Goal: Information Seeking & Learning: Learn about a topic

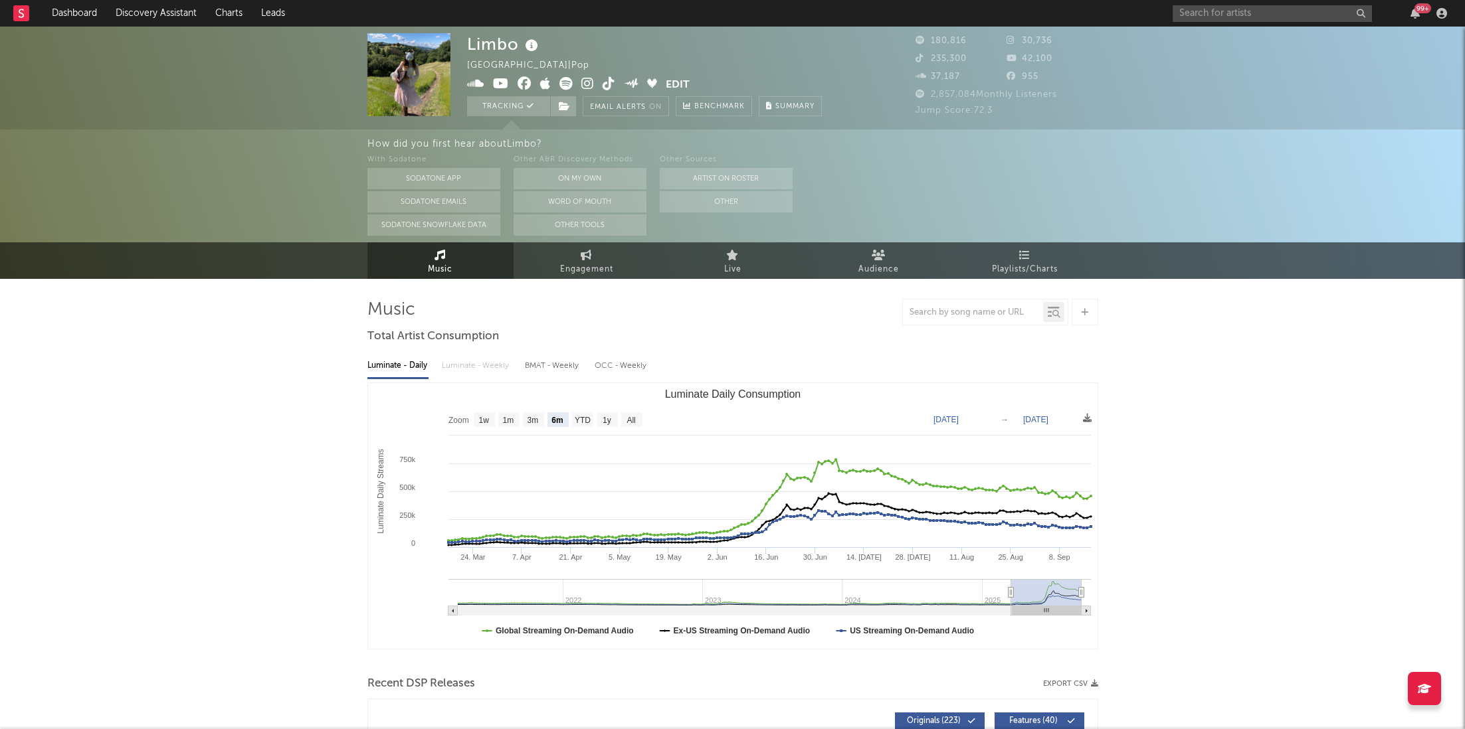
select select "6m"
click at [1225, 8] on input "text" at bounding box center [1272, 13] width 199 height 17
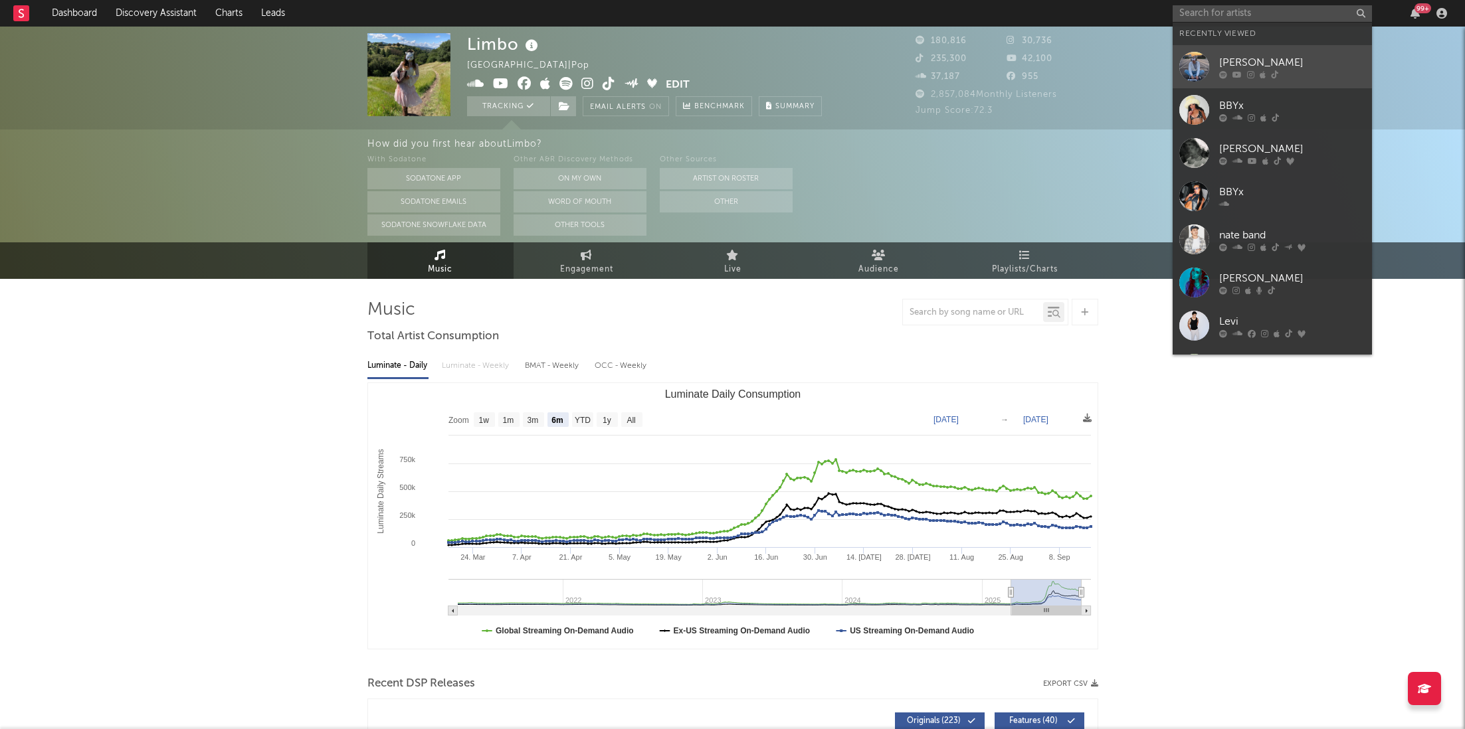
click at [1232, 68] on div "[PERSON_NAME]" at bounding box center [1292, 62] width 146 height 16
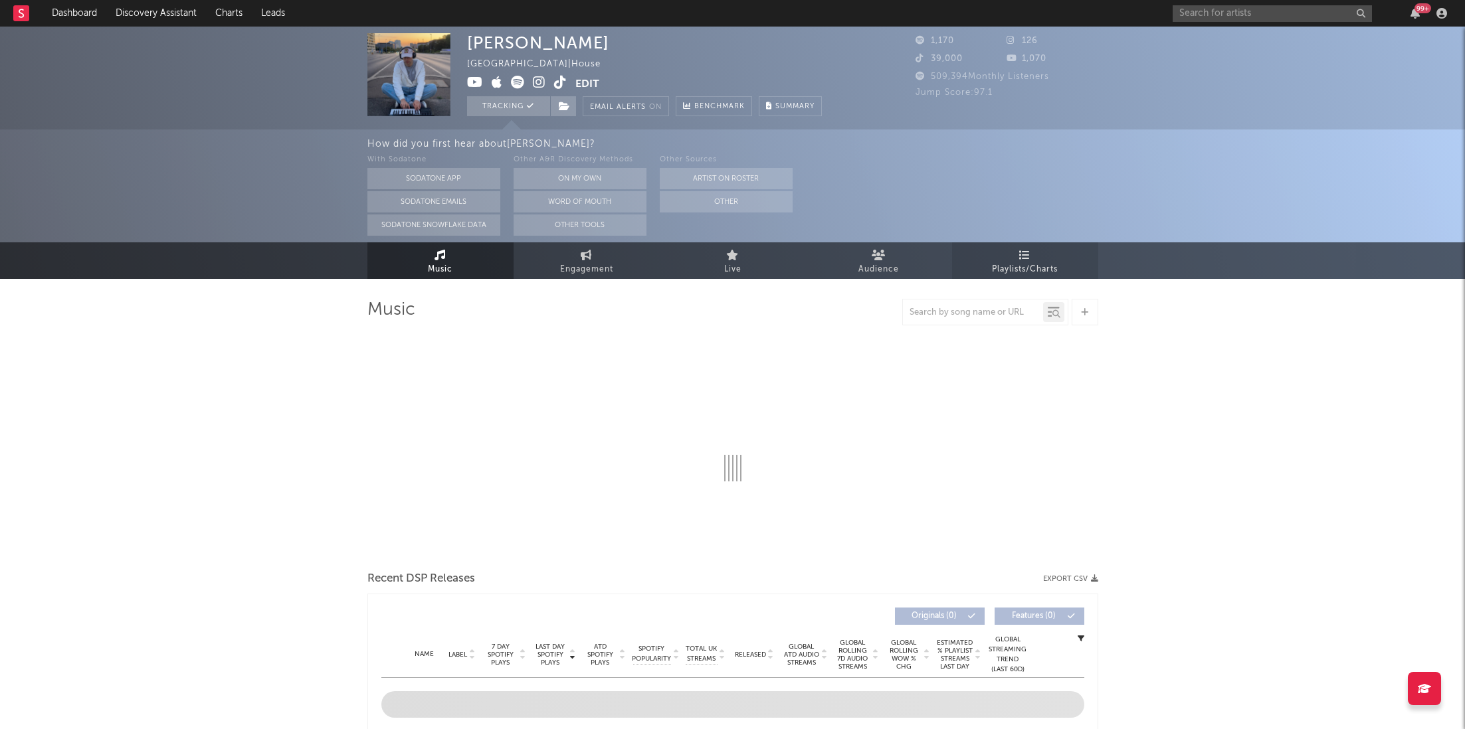
click at [1047, 147] on div "[PERSON_NAME][GEOGRAPHIC_DATA] | House Edit Tracking Email Alerts On Benchmark …" at bounding box center [732, 153] width 1465 height 252
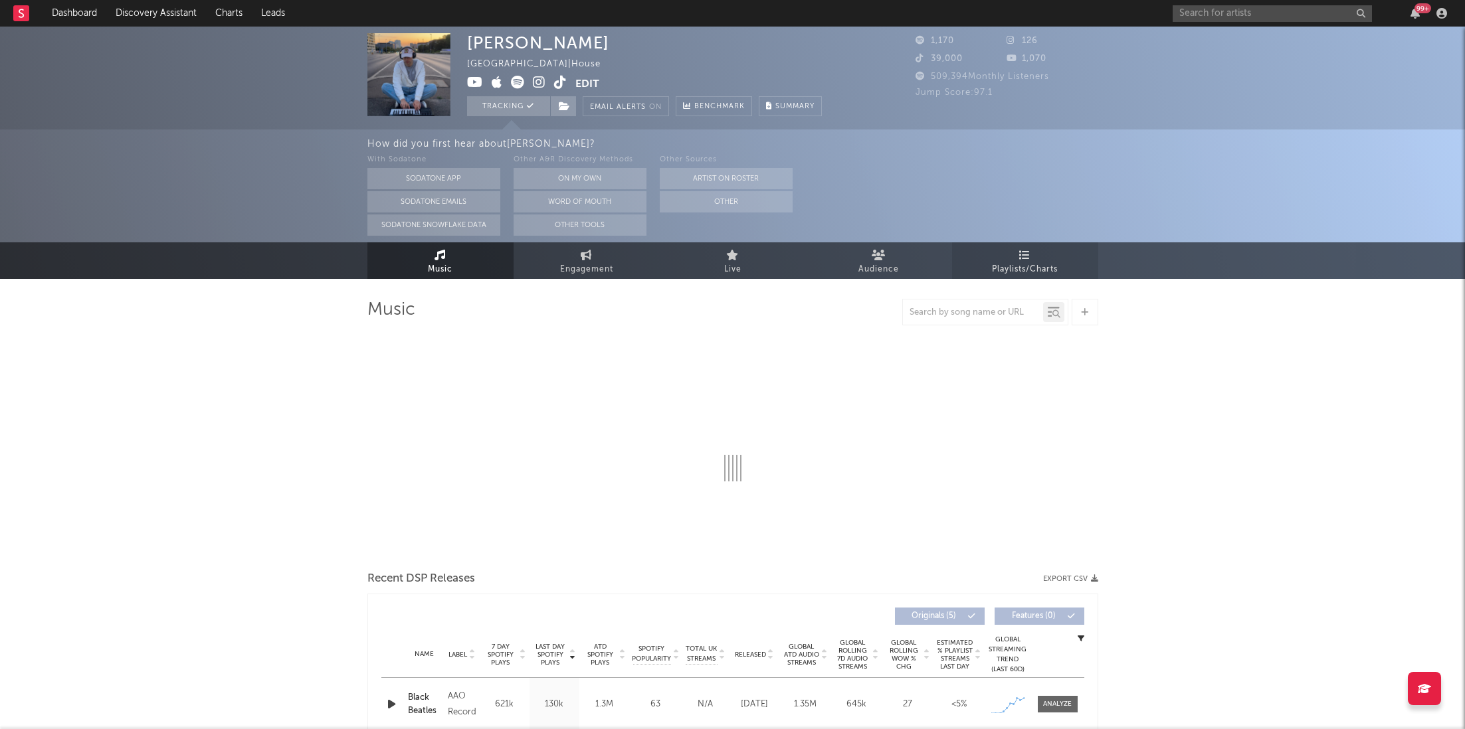
click at [1015, 277] on span "Playlists/Charts" at bounding box center [1025, 270] width 66 height 16
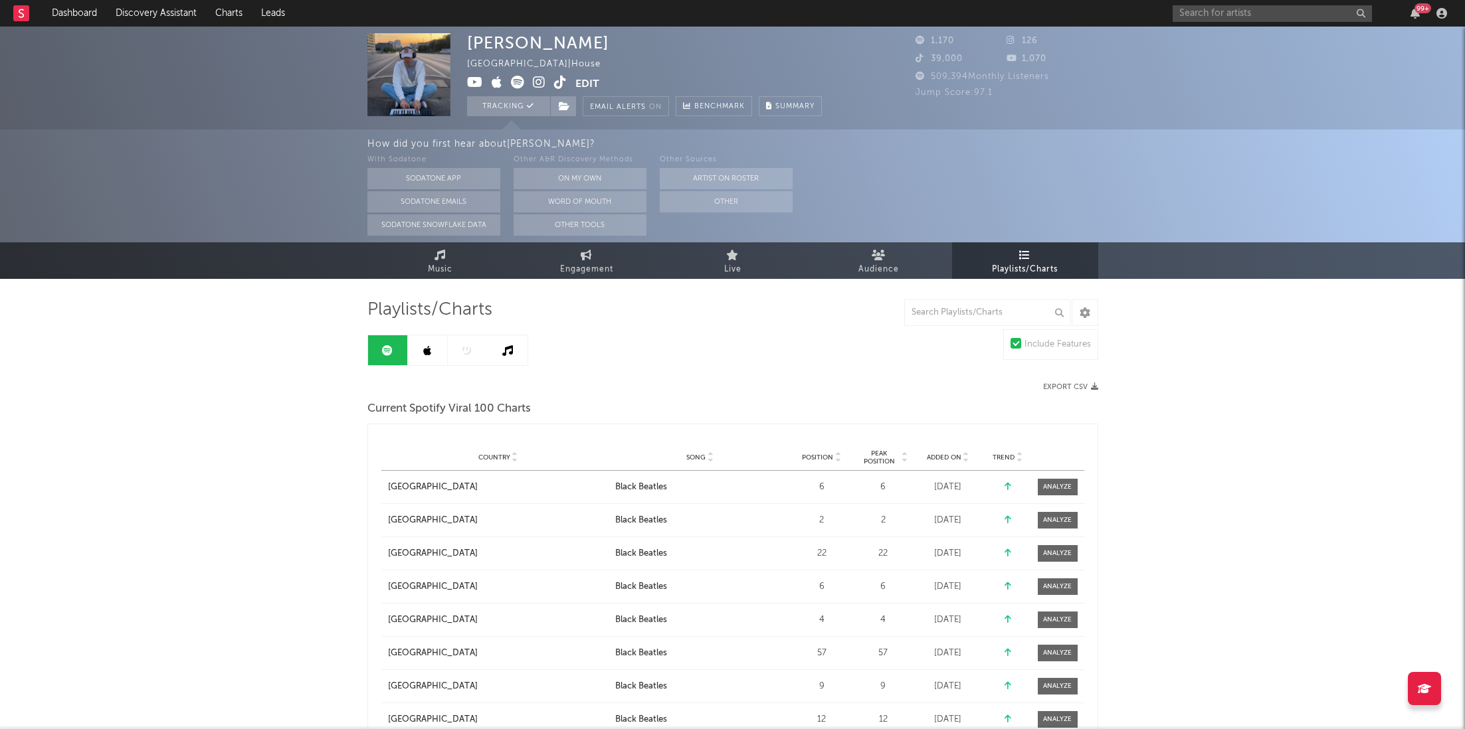
click at [822, 456] on span "Position" at bounding box center [817, 458] width 31 height 8
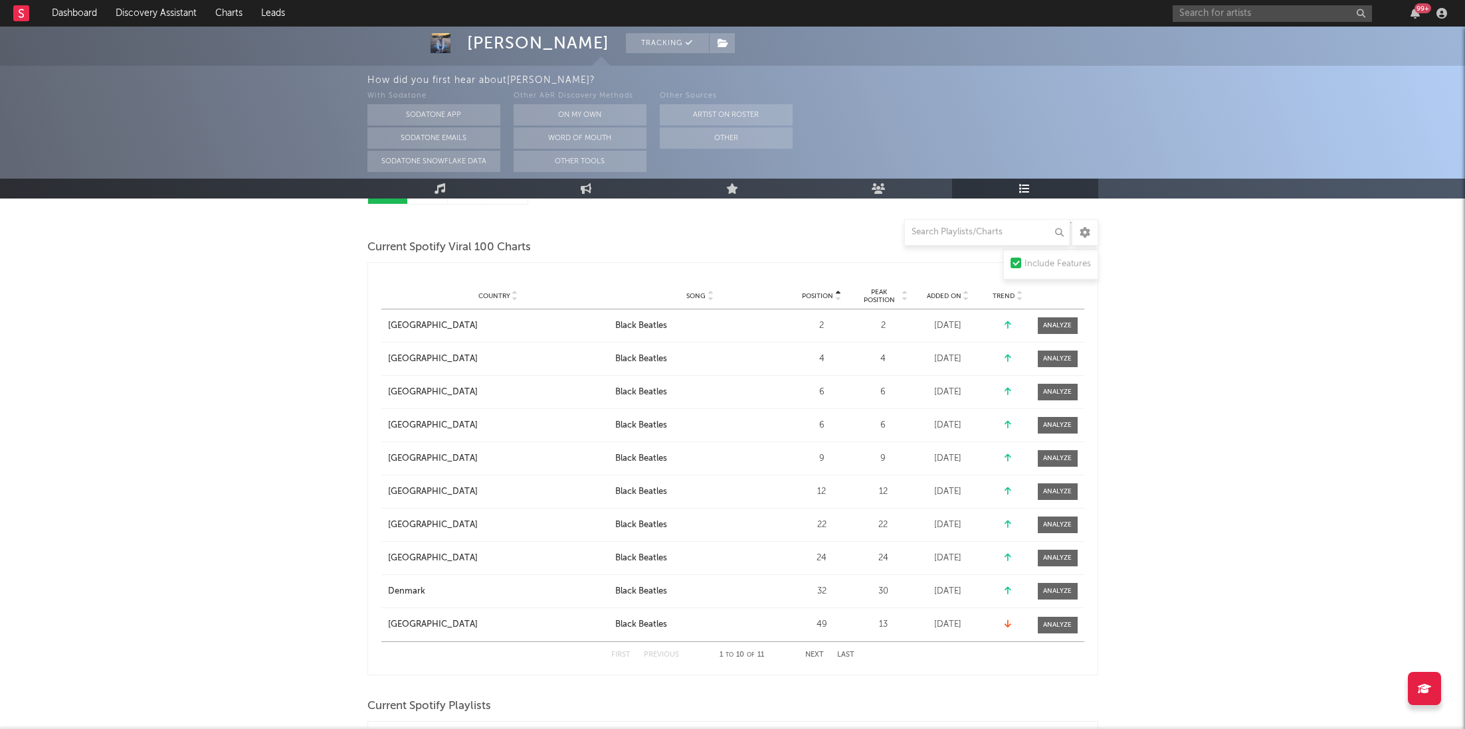
scroll to position [165, 0]
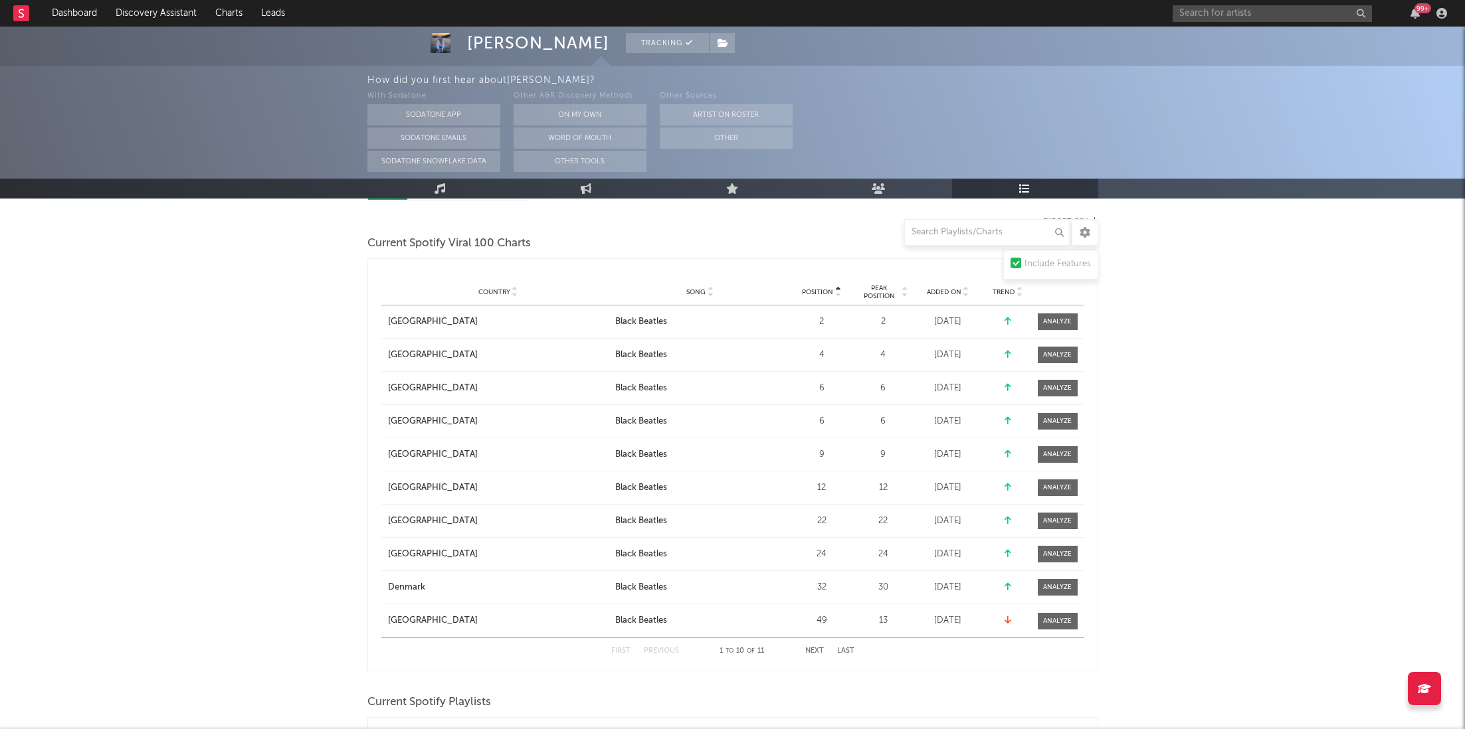
click at [816, 648] on button "Next" at bounding box center [814, 651] width 19 height 7
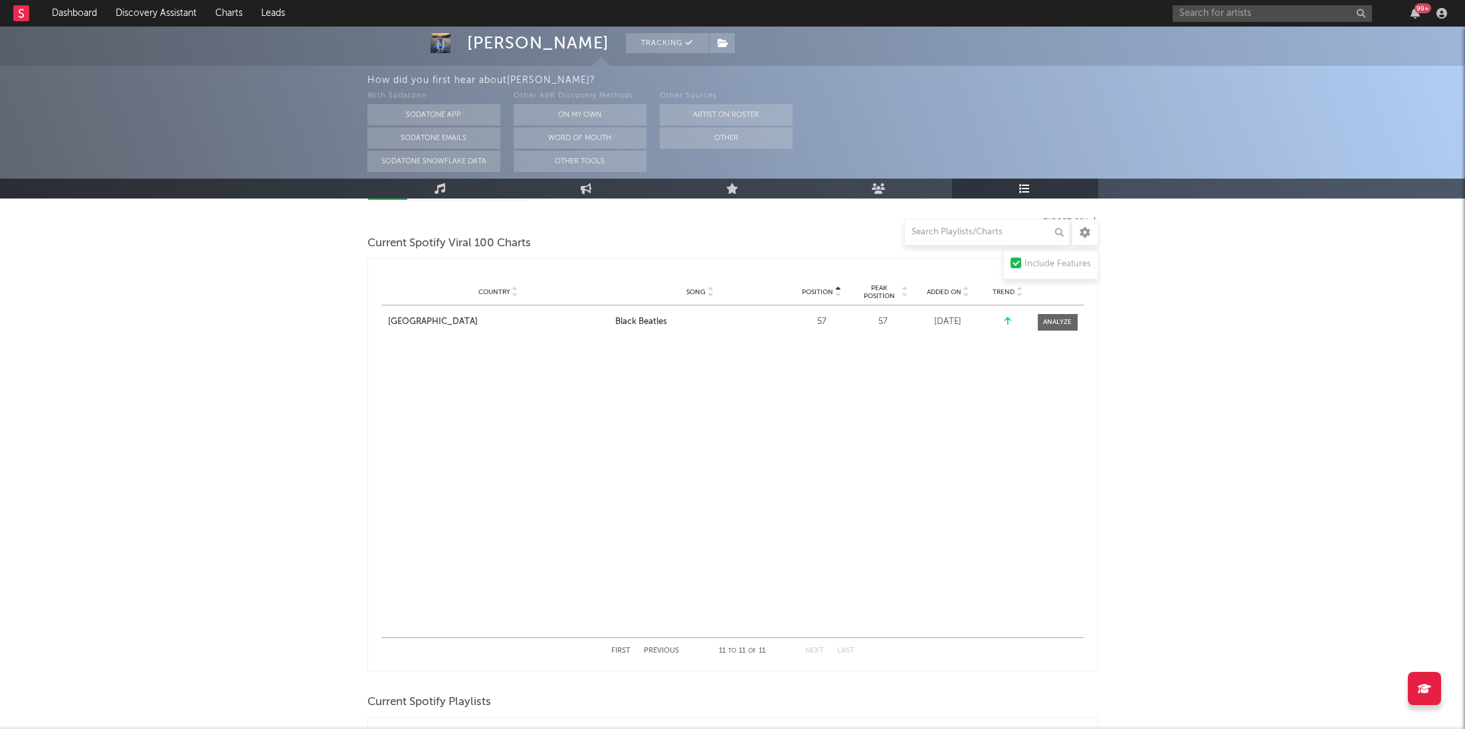
click at [654, 650] on button "Previous" at bounding box center [661, 651] width 35 height 7
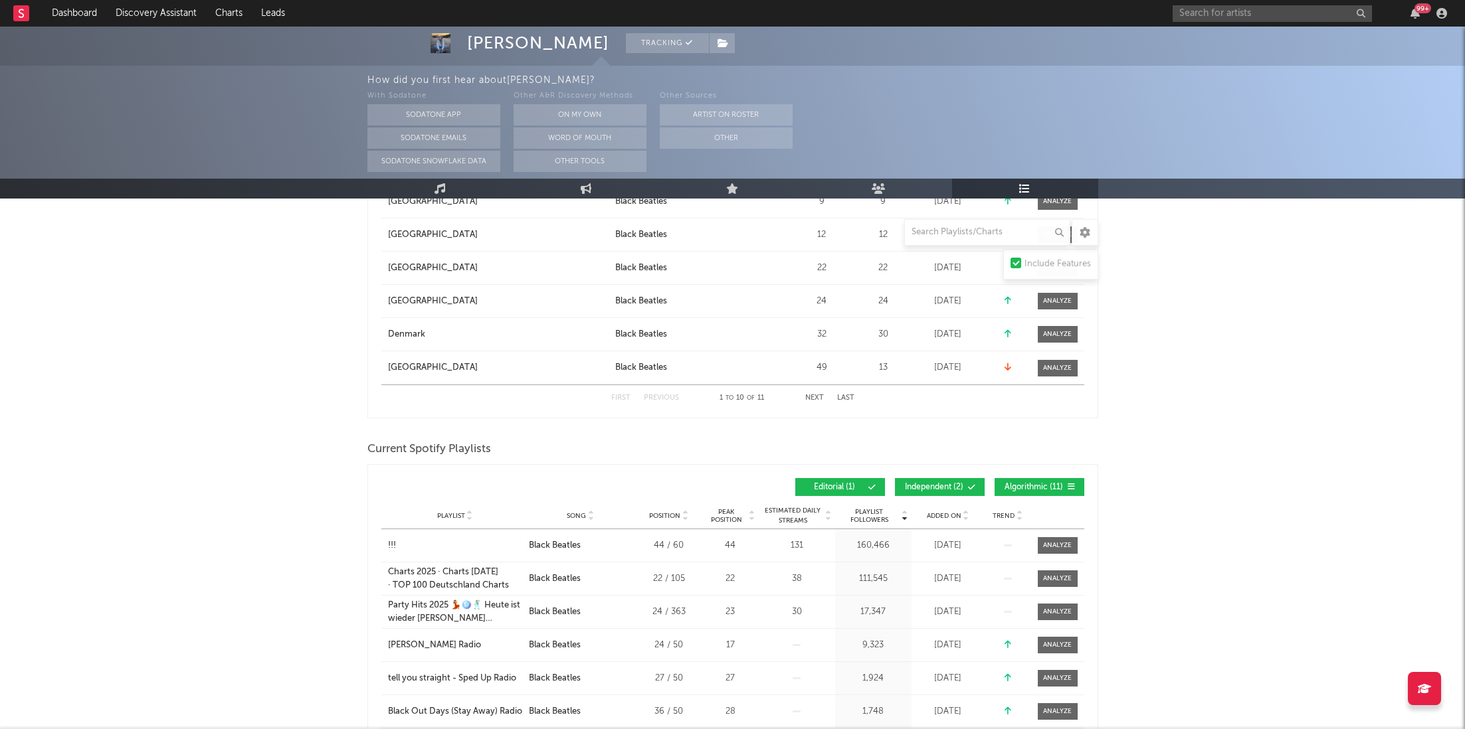
scroll to position [421, 0]
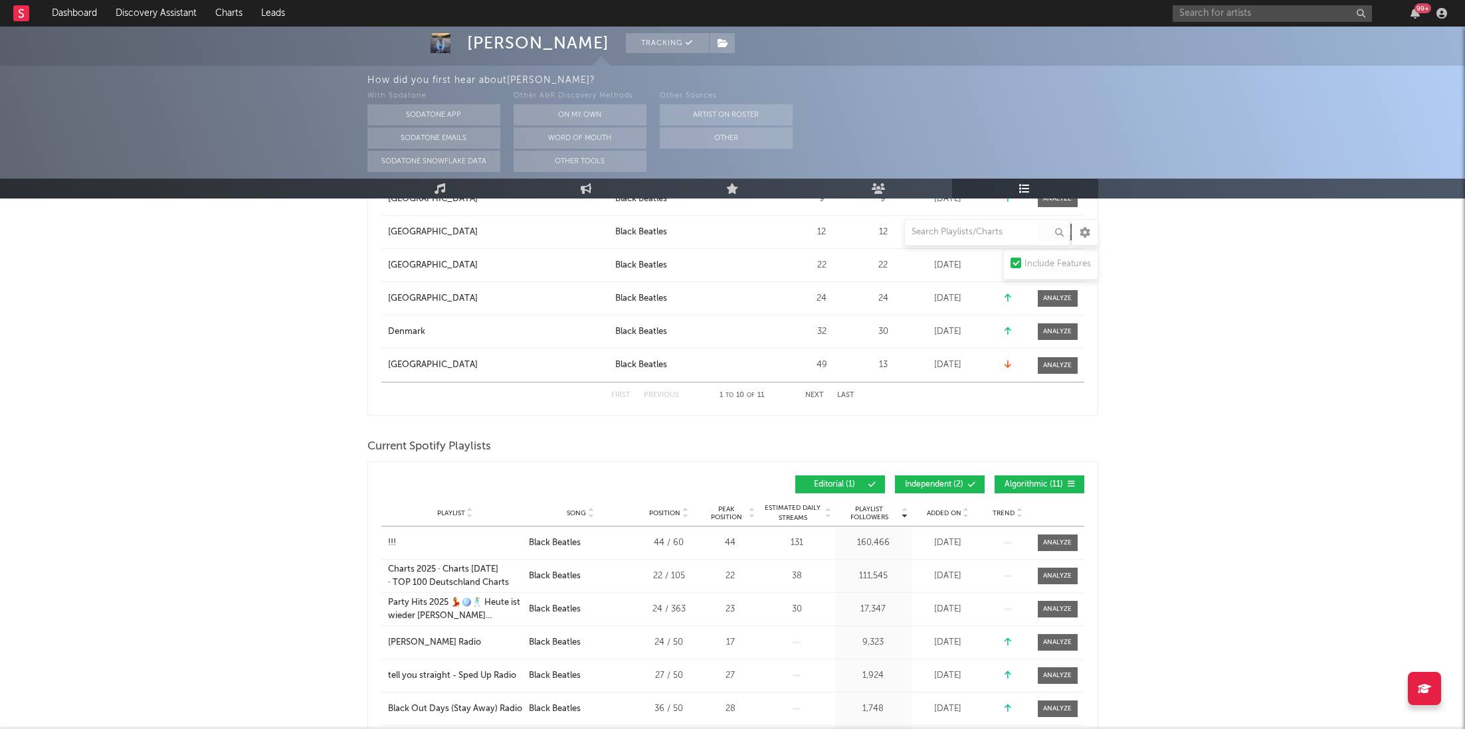
click at [857, 476] on button "Editorial ( 1 )" at bounding box center [840, 485] width 90 height 18
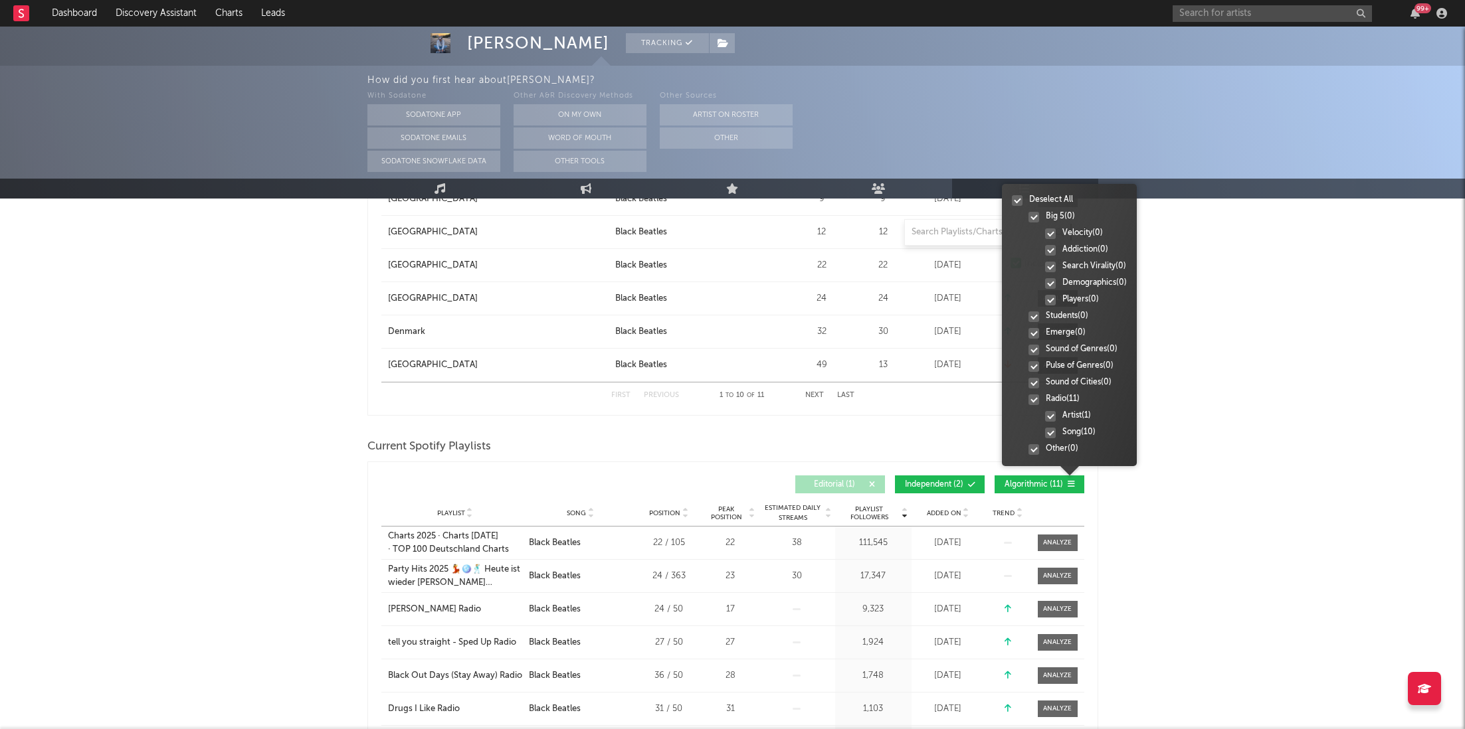
click at [1060, 480] on div at bounding box center [1069, 476] width 135 height 21
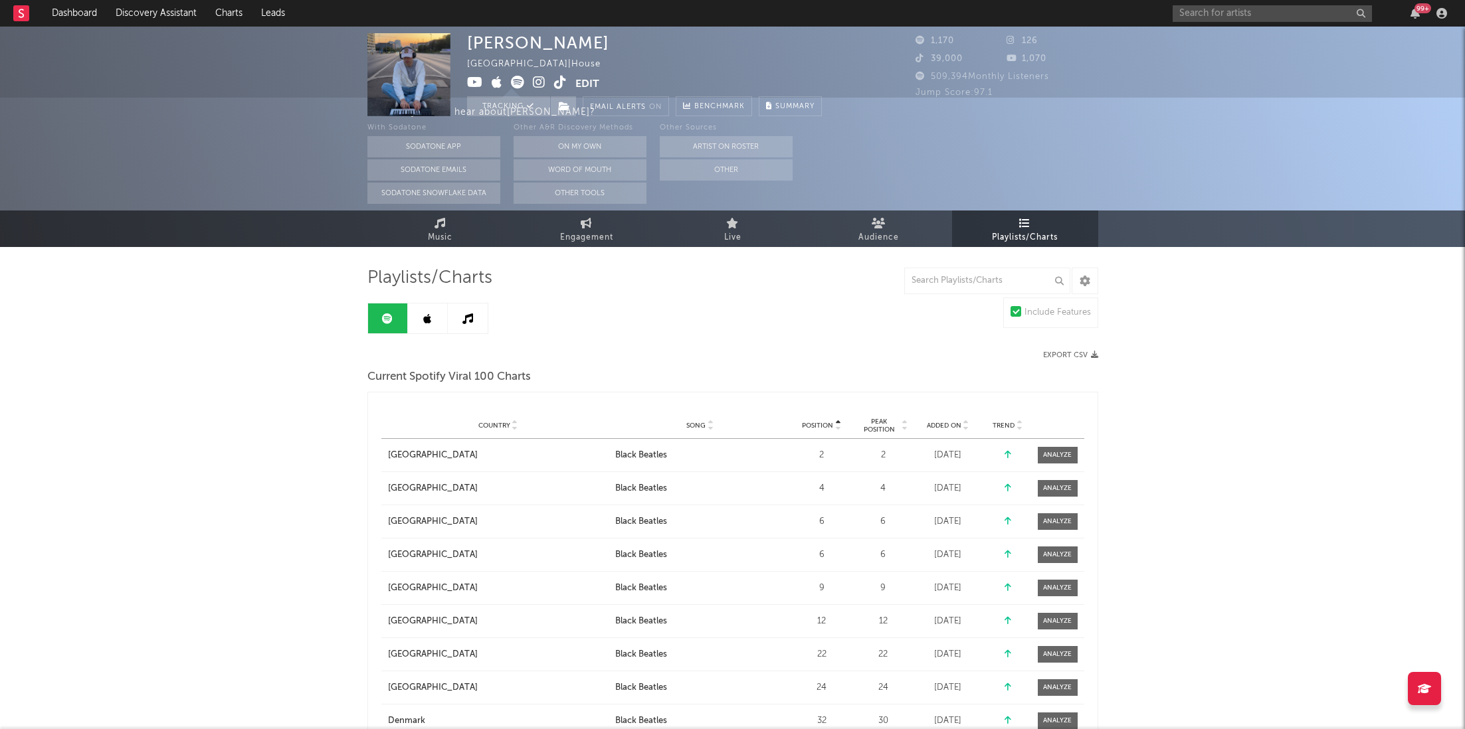
scroll to position [0, 0]
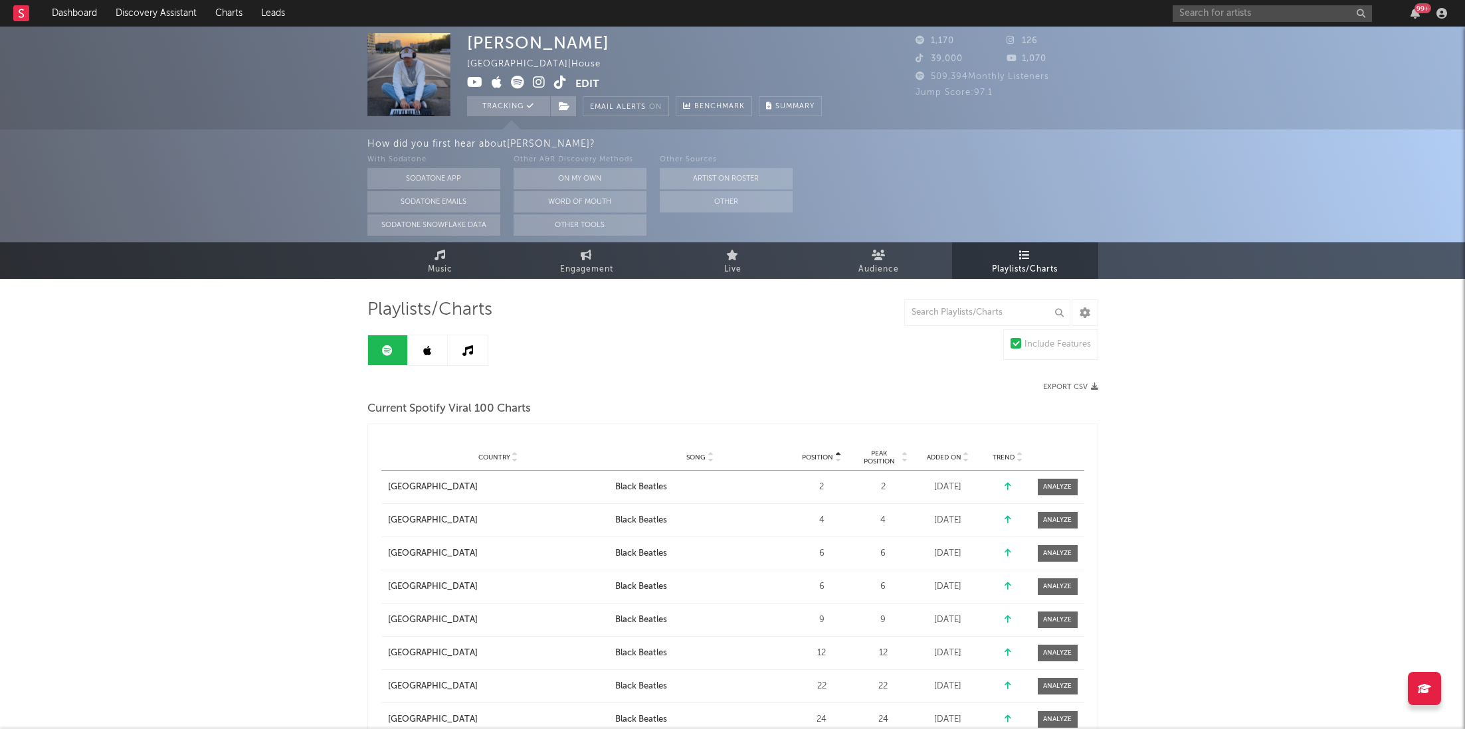
click at [456, 343] on link at bounding box center [468, 351] width 40 height 30
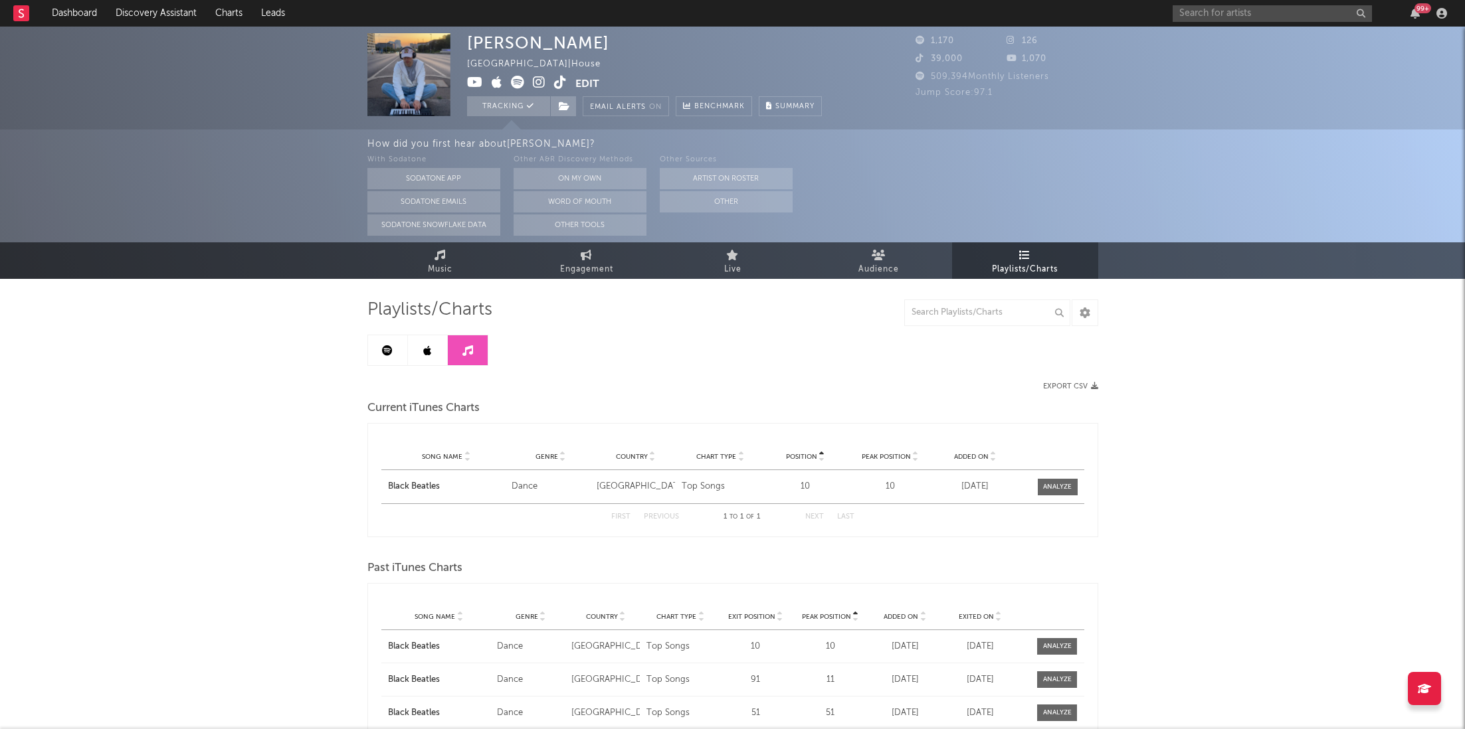
click at [428, 353] on icon at bounding box center [427, 350] width 8 height 11
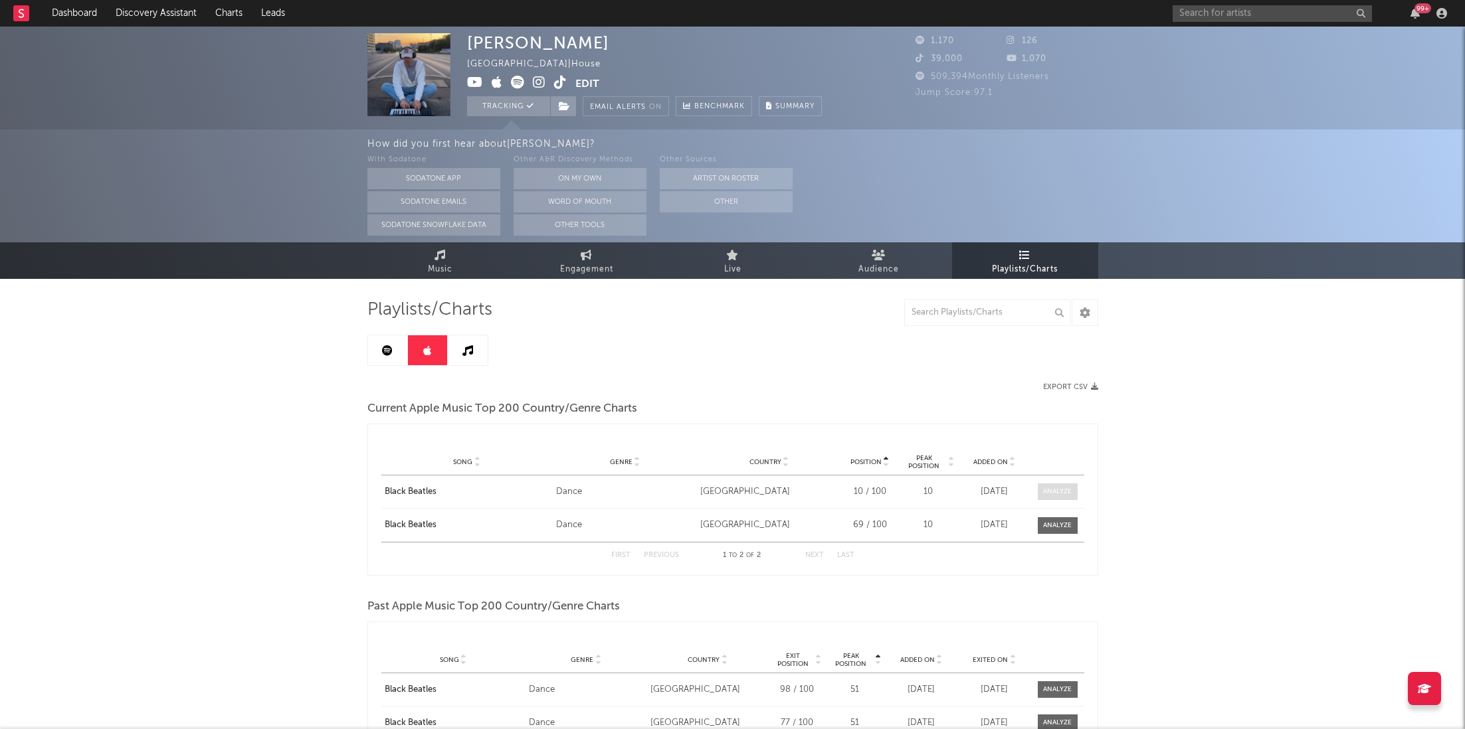
click at [1050, 494] on div at bounding box center [1057, 492] width 29 height 10
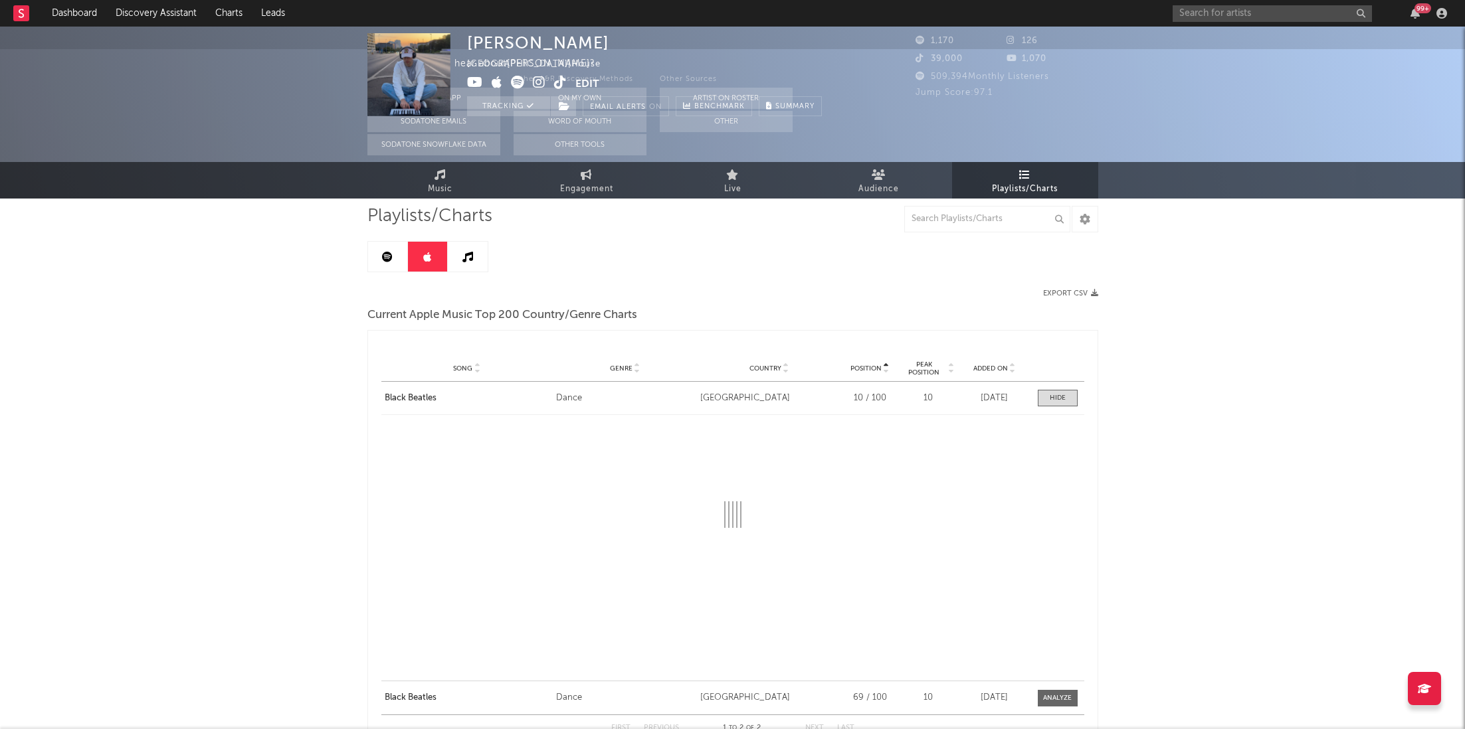
select select "1w"
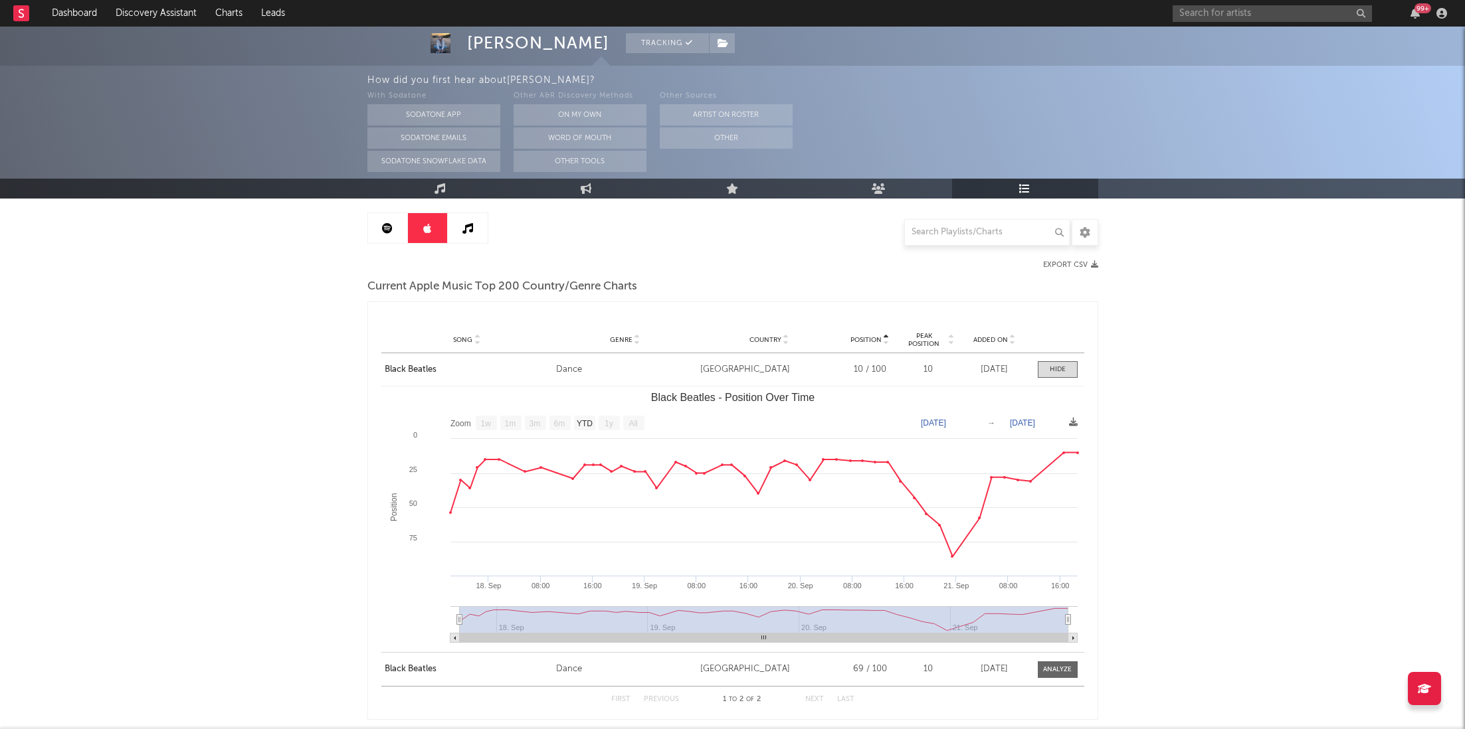
scroll to position [124, 0]
click at [382, 231] on icon at bounding box center [387, 227] width 11 height 11
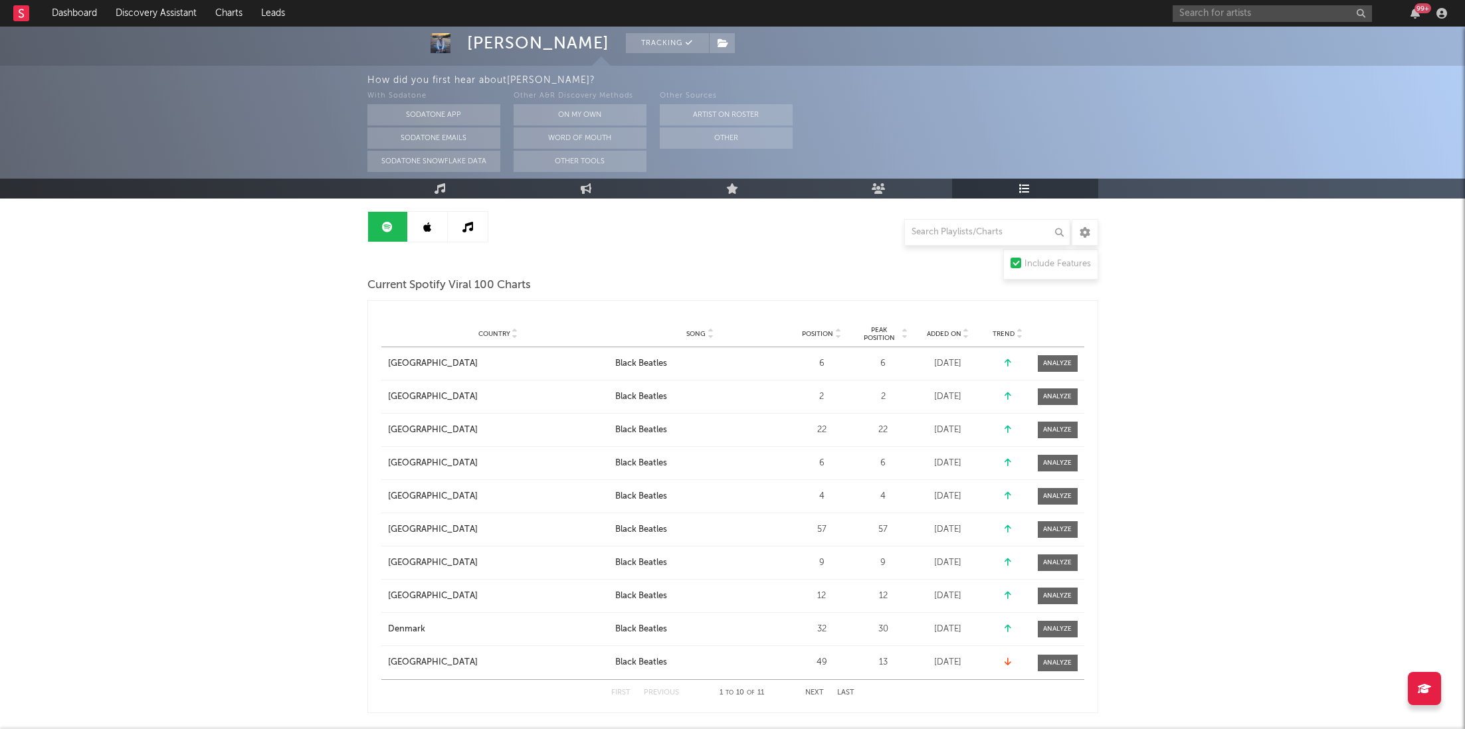
click at [827, 336] on span "Position" at bounding box center [817, 334] width 31 height 8
